Goal: Browse casually

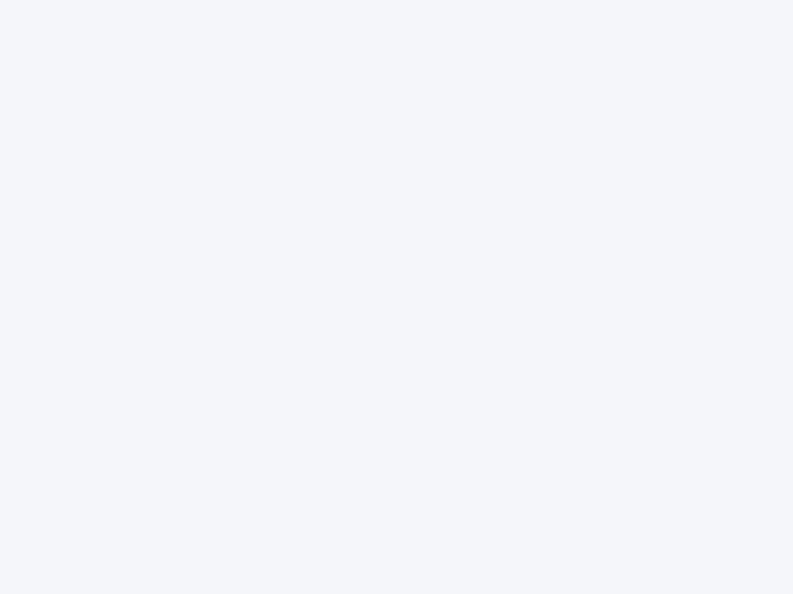
click at [396, 297] on div at bounding box center [396, 297] width 793 height 594
